Goal: Transaction & Acquisition: Purchase product/service

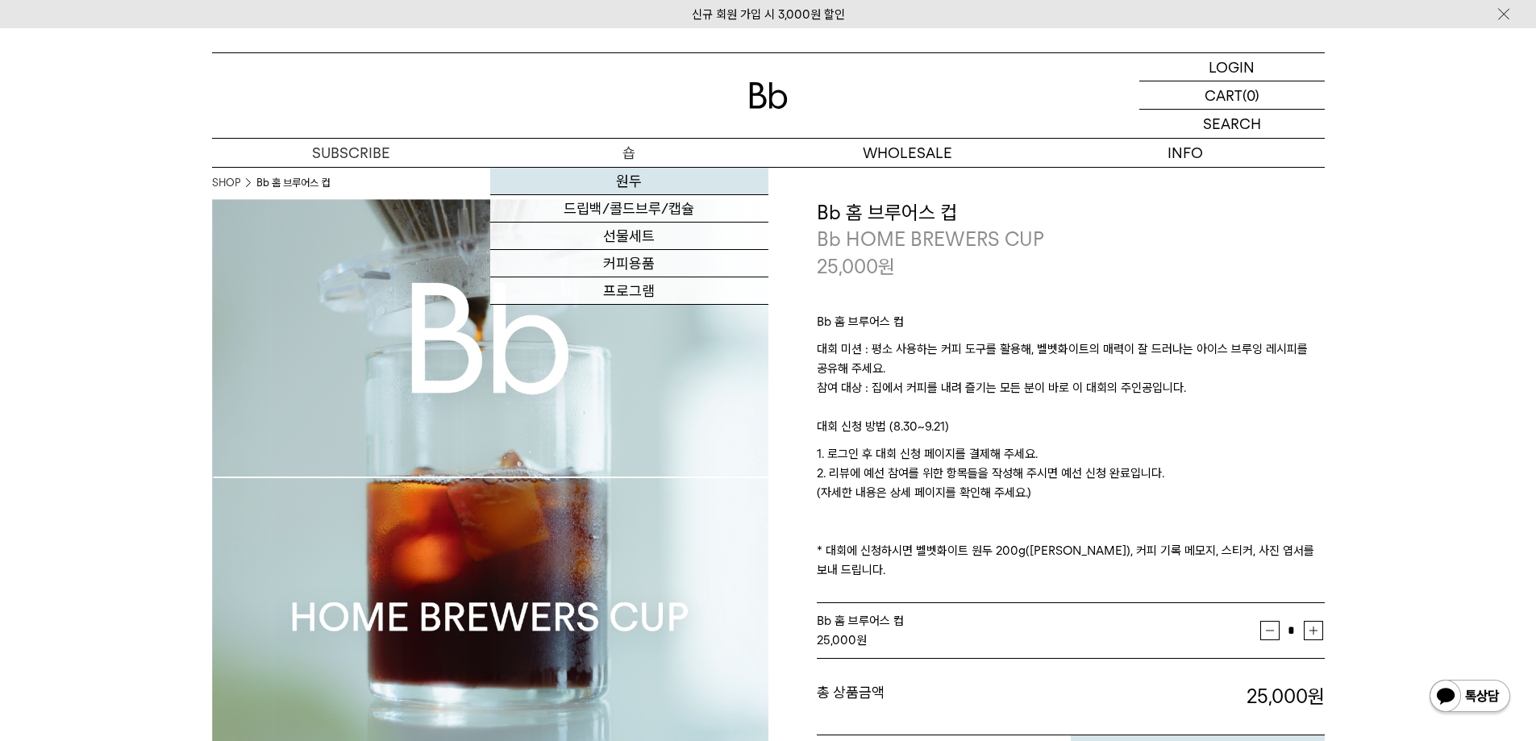
click at [624, 177] on link "원두" at bounding box center [629, 181] width 278 height 27
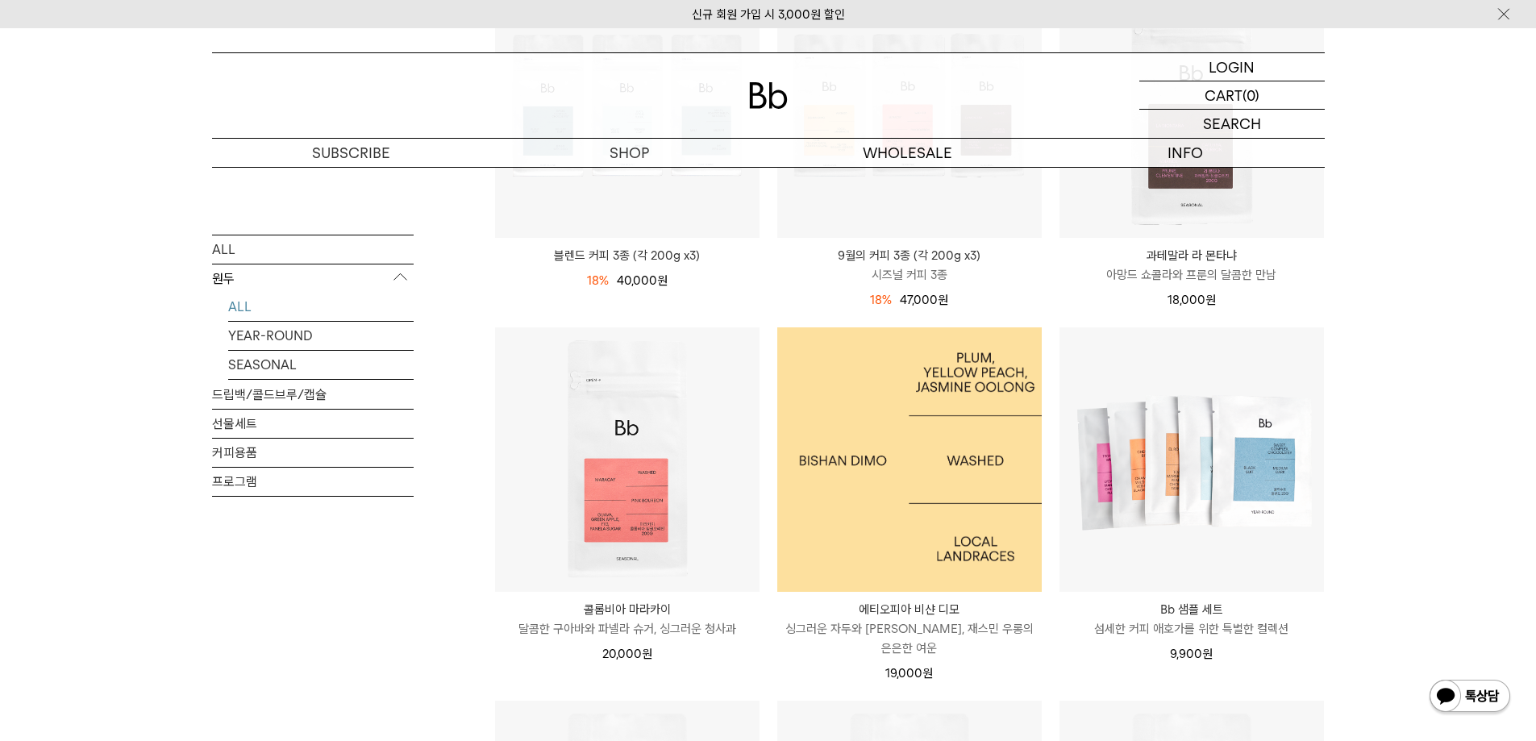
scroll to position [726, 0]
click at [965, 506] on img at bounding box center [909, 457] width 264 height 264
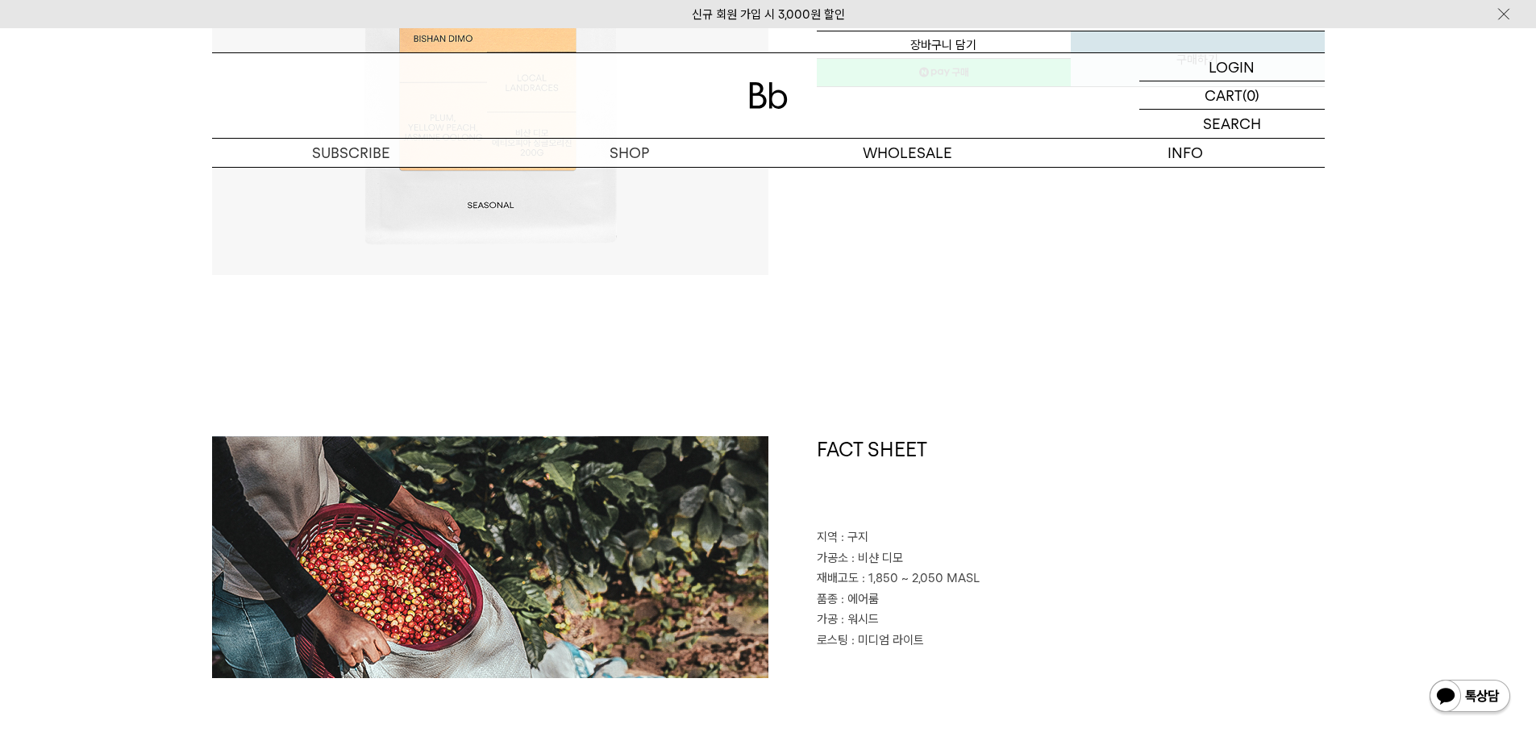
scroll to position [484, 0]
